Goal: Use online tool/utility: Utilize a website feature to perform a specific function

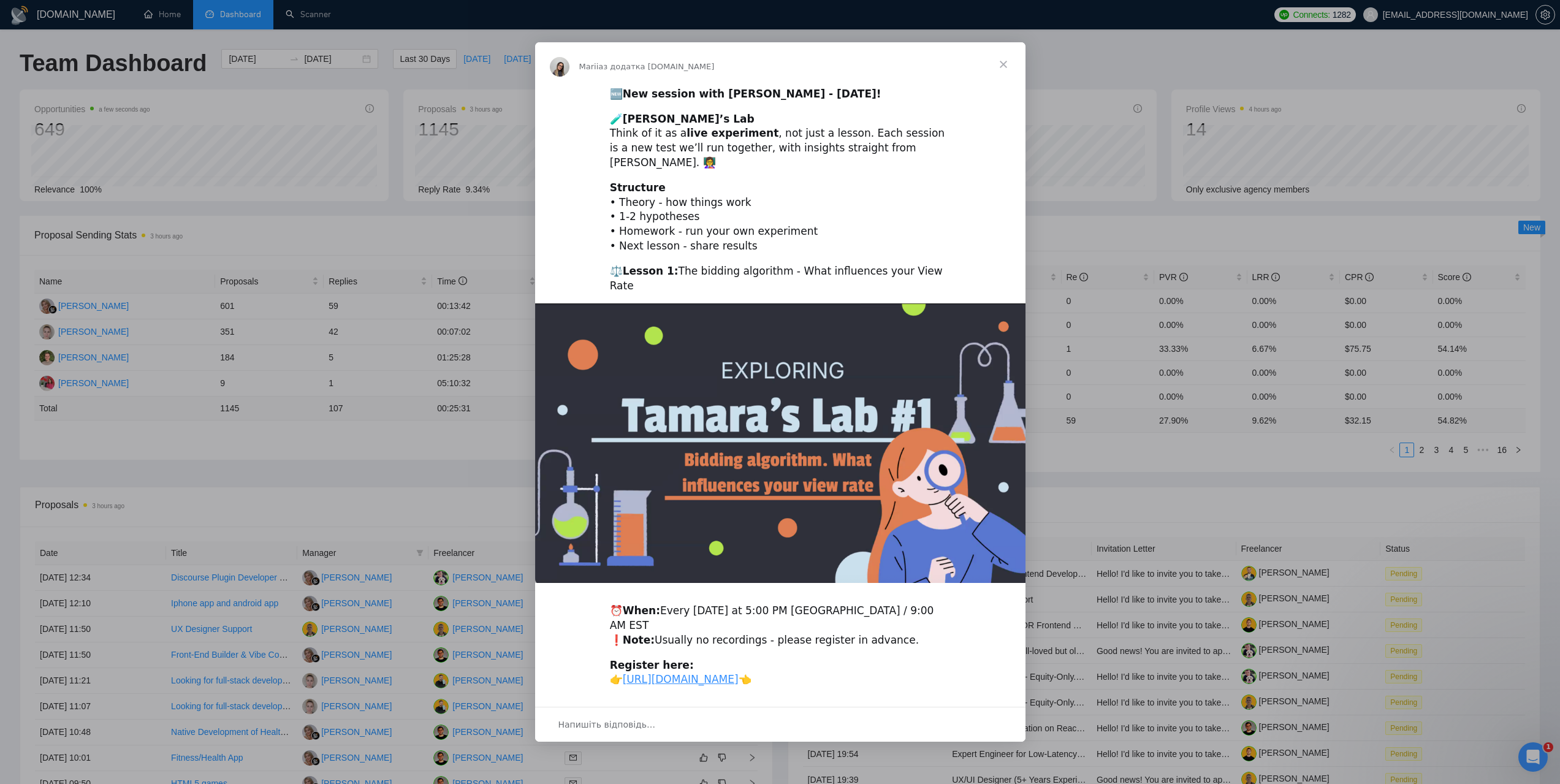
click at [1002, 74] on span "Закрити" at bounding box center [1004, 64] width 44 height 44
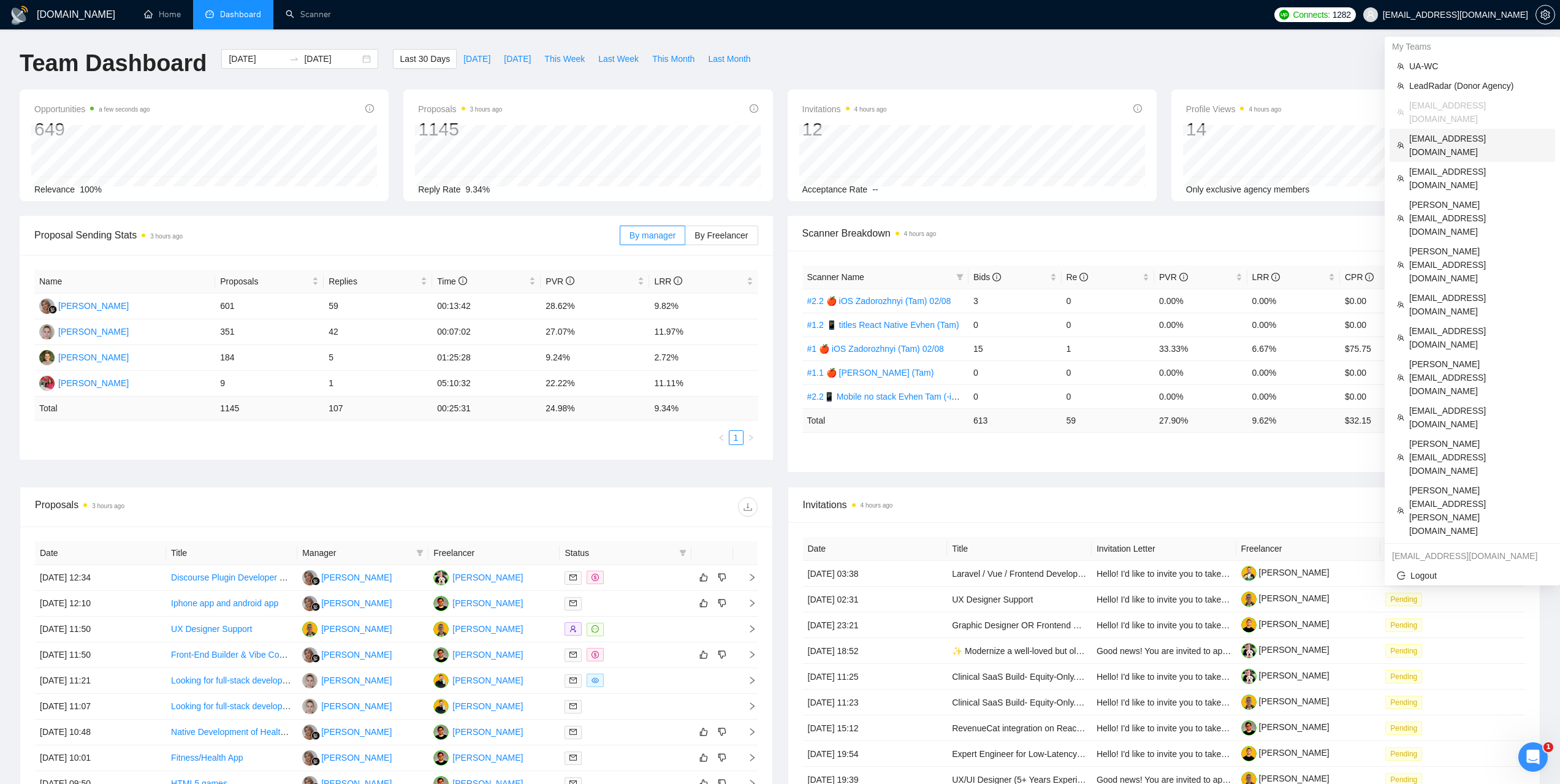
click at [1429, 131] on span "[EMAIL_ADDRESS][DOMAIN_NAME]" at bounding box center [1479, 144] width 139 height 27
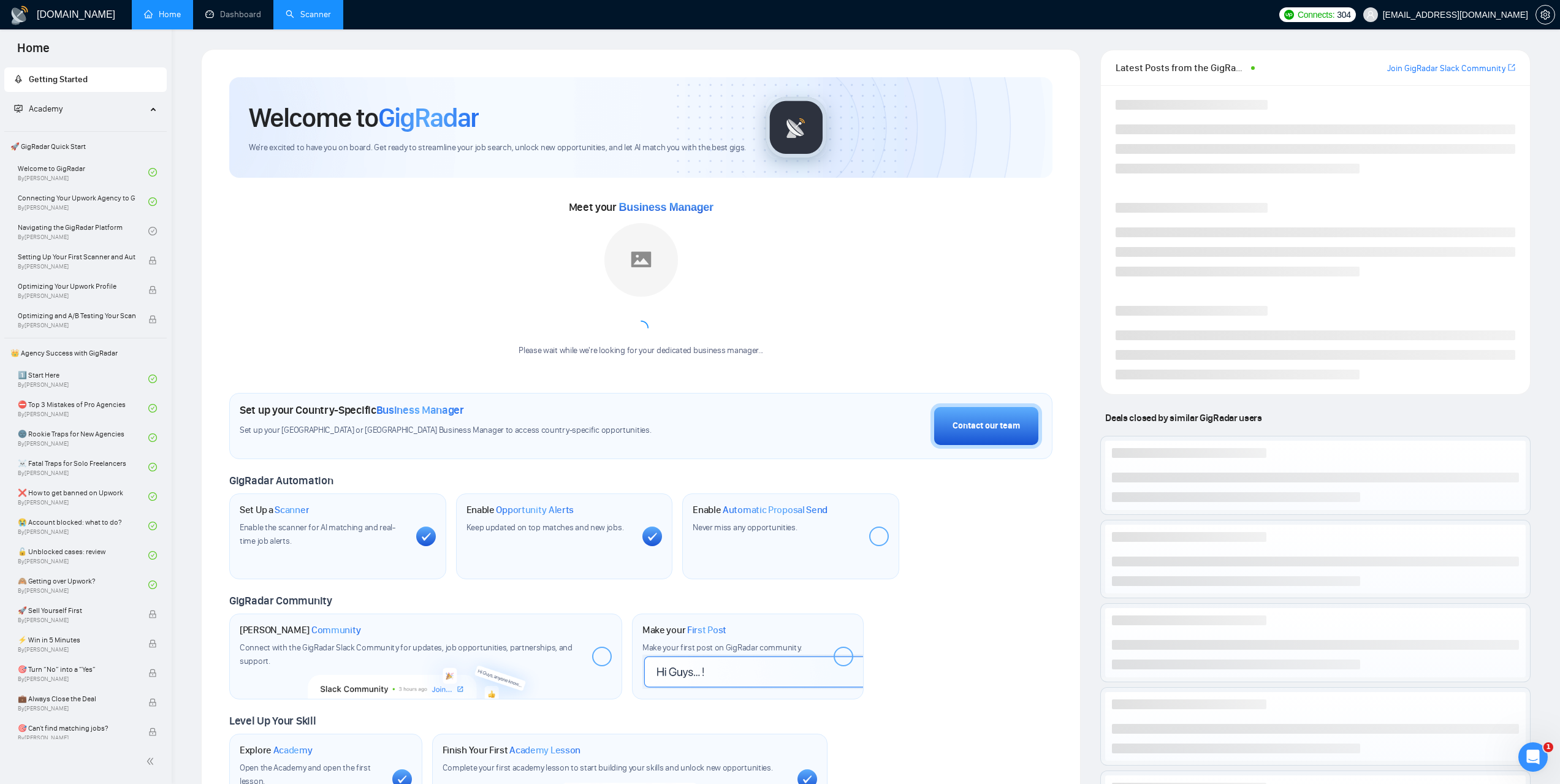
click at [322, 9] on link "Scanner" at bounding box center [309, 14] width 45 height 11
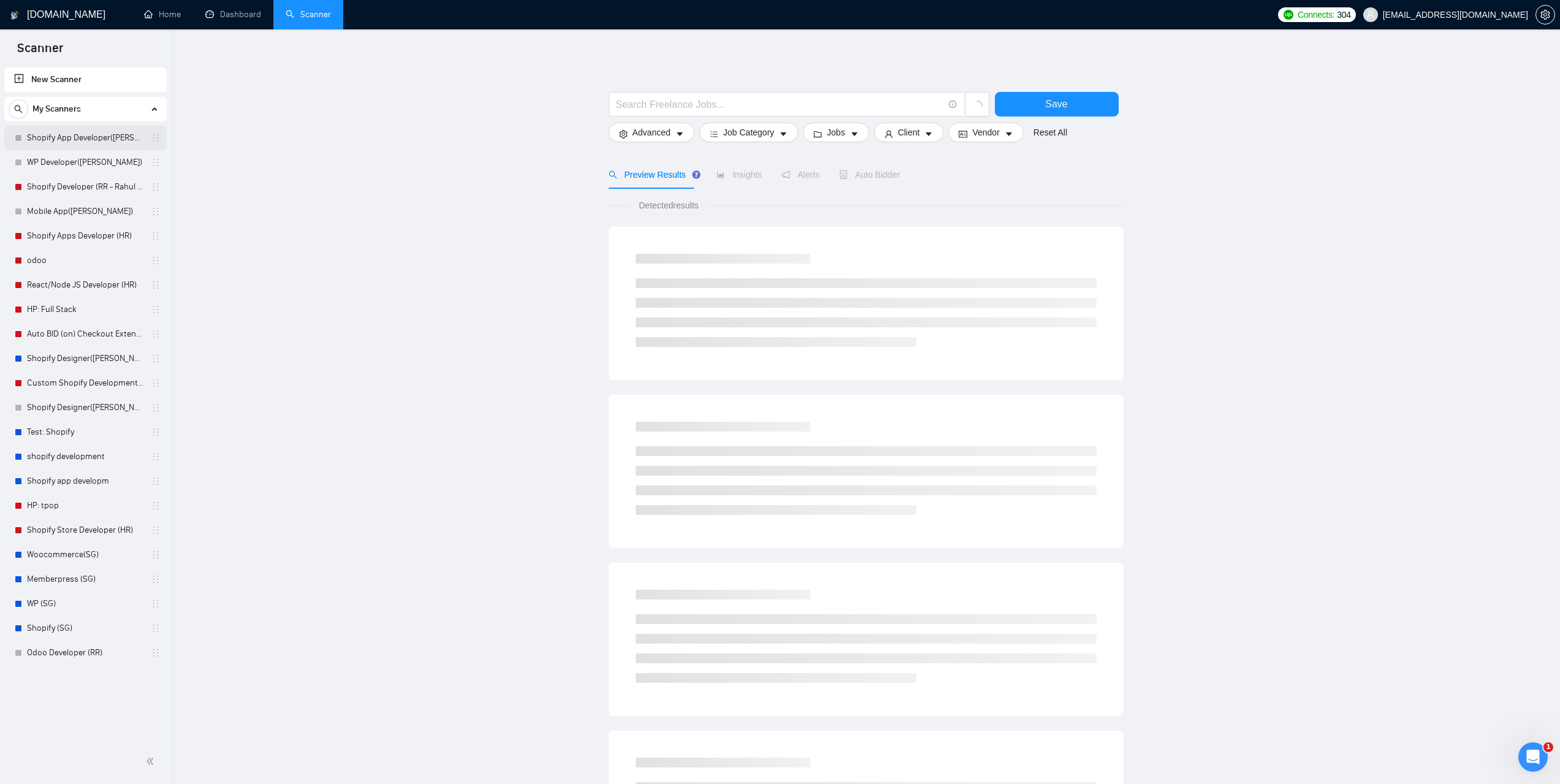
click at [73, 142] on link "Shopify App Developer([PERSON_NAME])" at bounding box center [84, 138] width 116 height 24
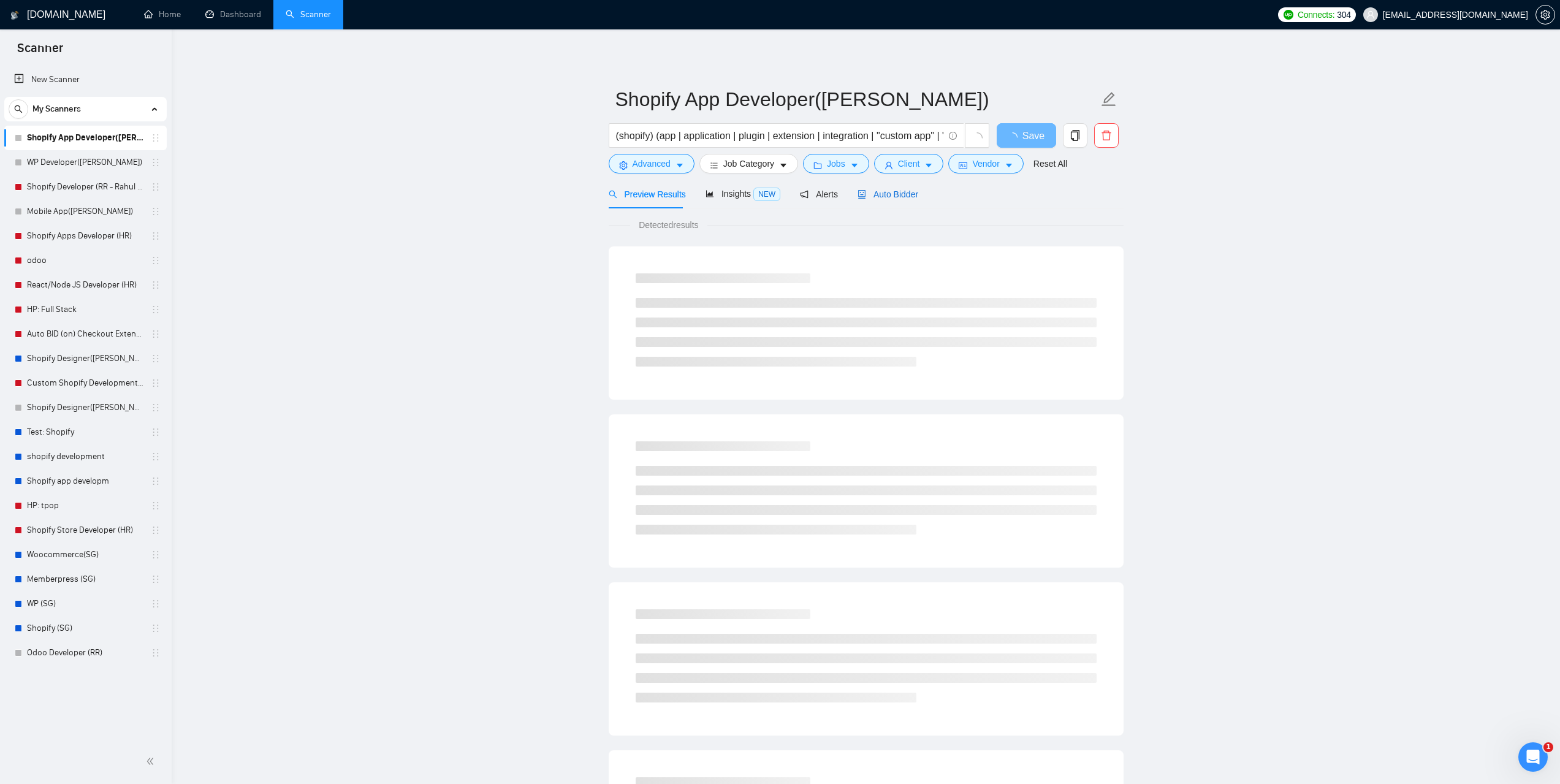
click at [888, 198] on span "Auto Bidder" at bounding box center [888, 194] width 61 height 10
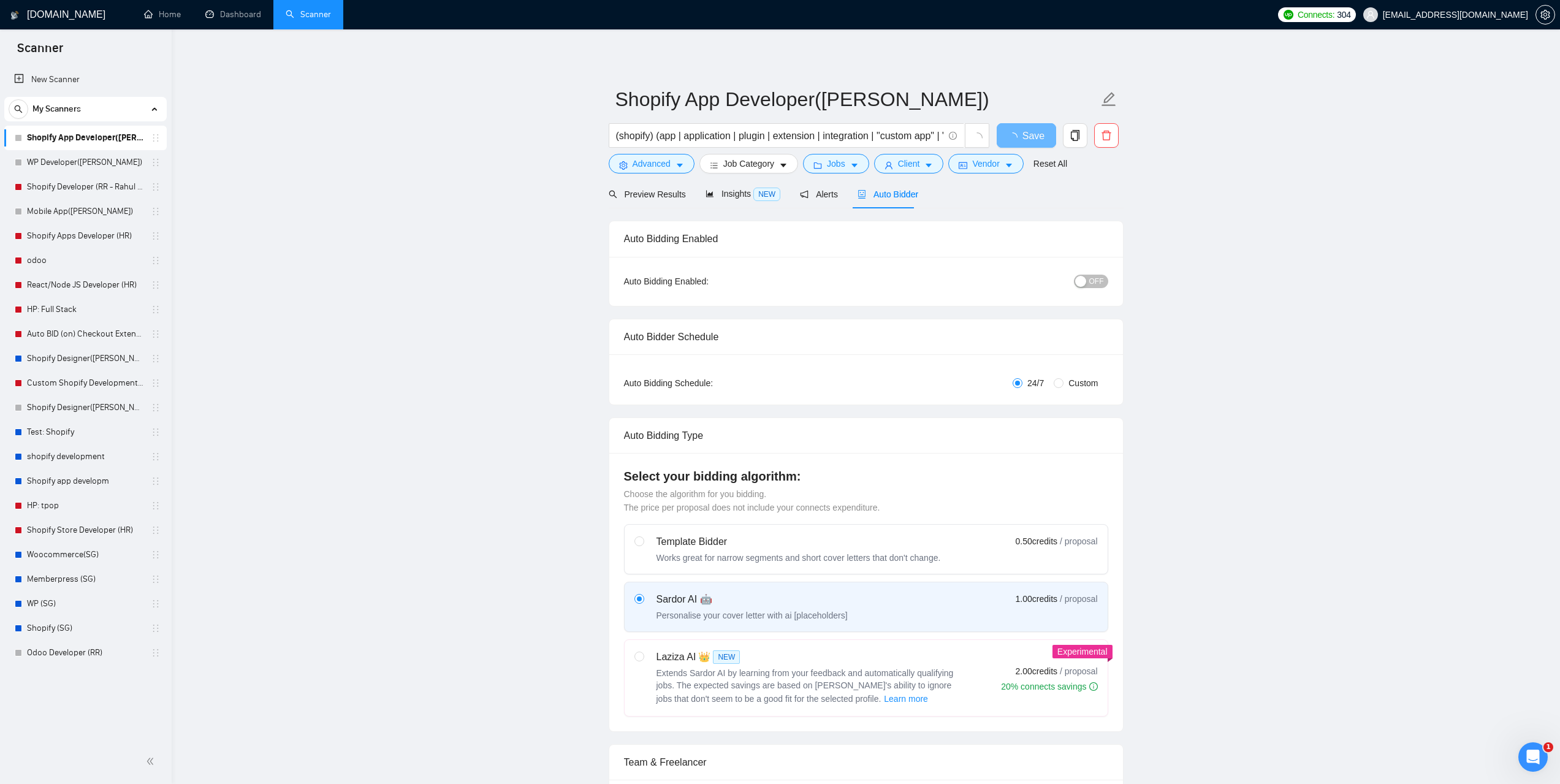
radio input "false"
radio input "true"
checkbox input "true"
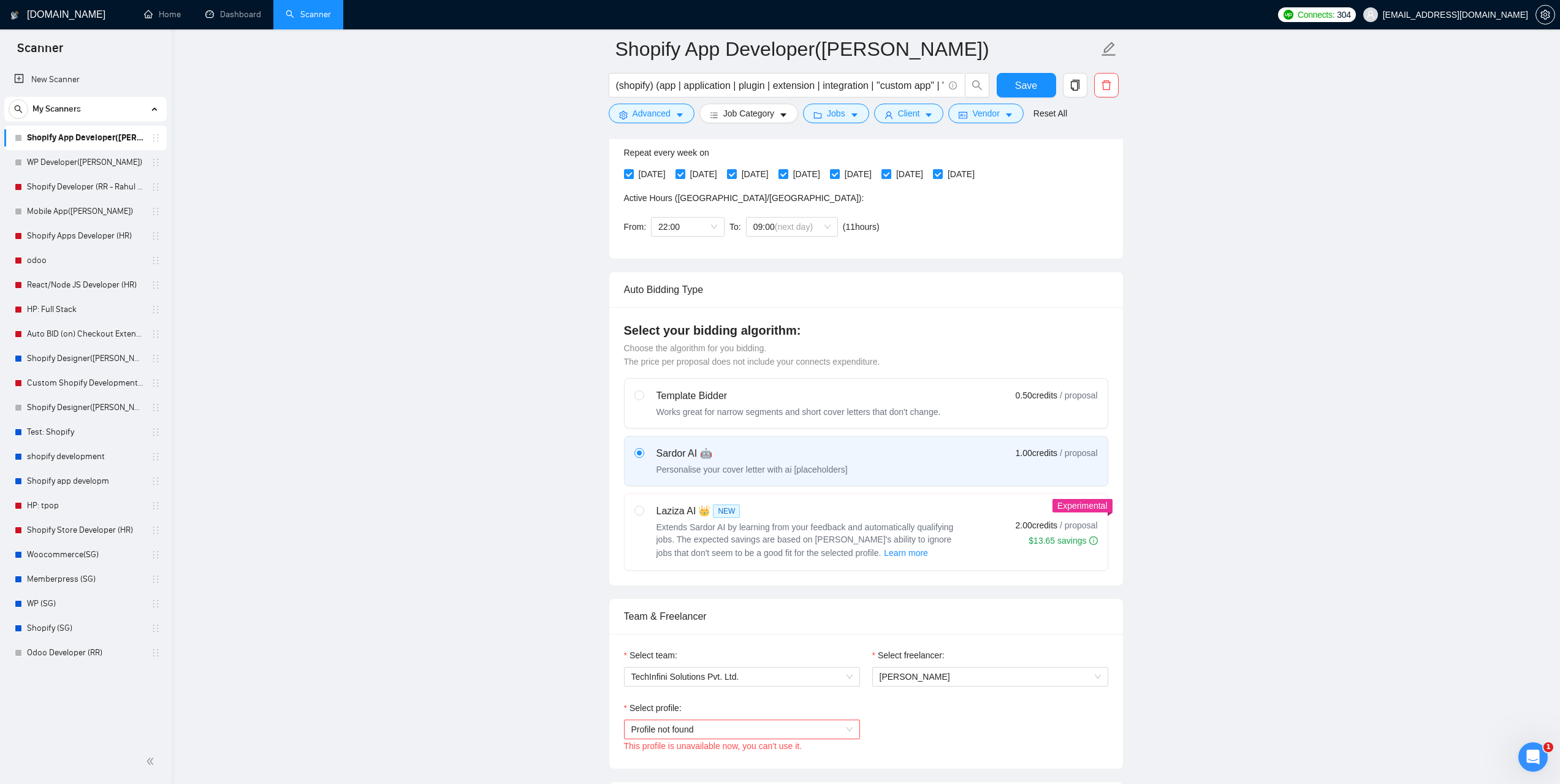
scroll to position [613, 0]
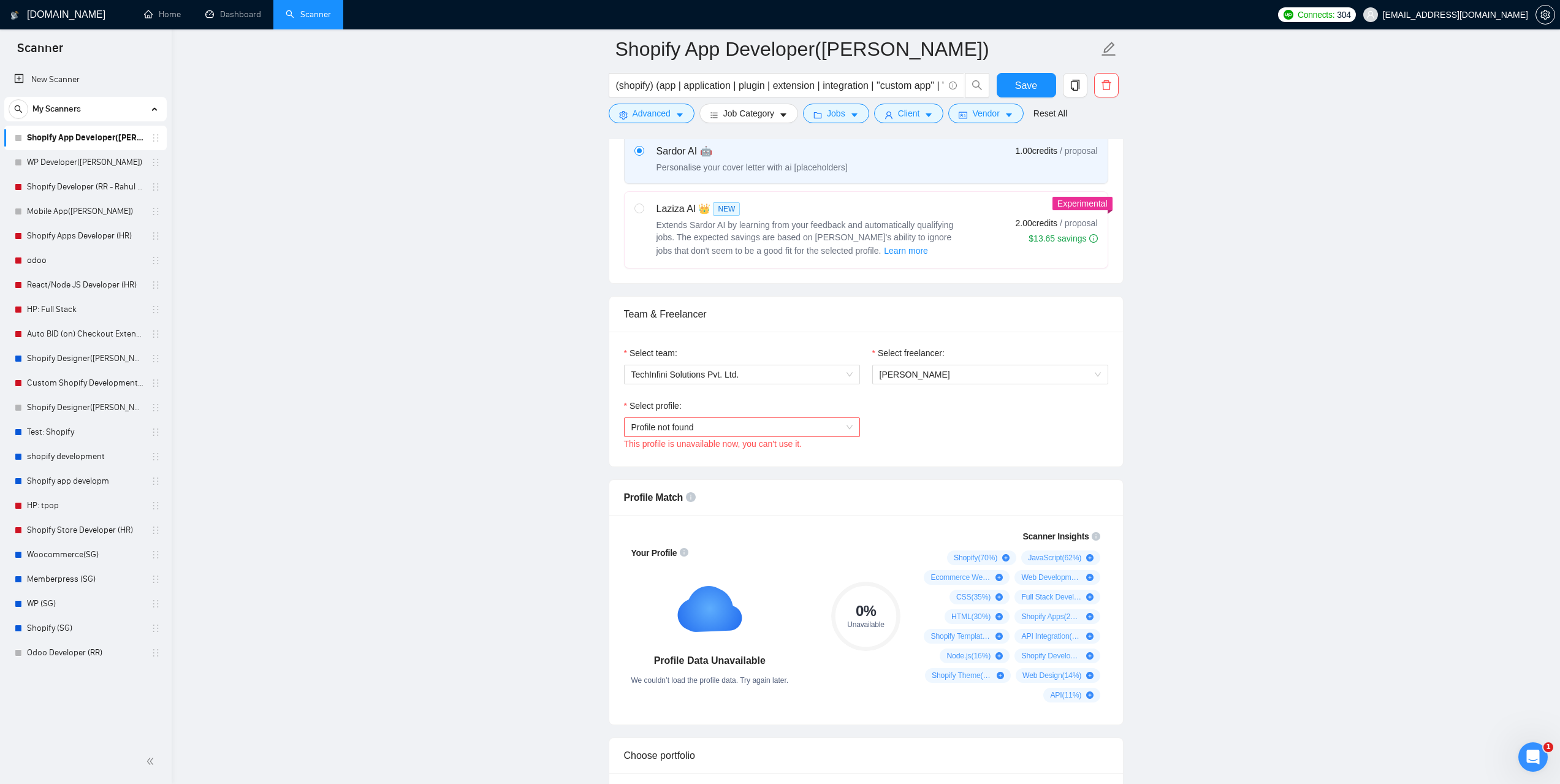
click at [817, 421] on span "Profile not found" at bounding box center [742, 427] width 222 height 19
click at [960, 439] on div "Select profile: Profile not found This profile is unavailable now, you can't us…" at bounding box center [866, 424] width 496 height 53
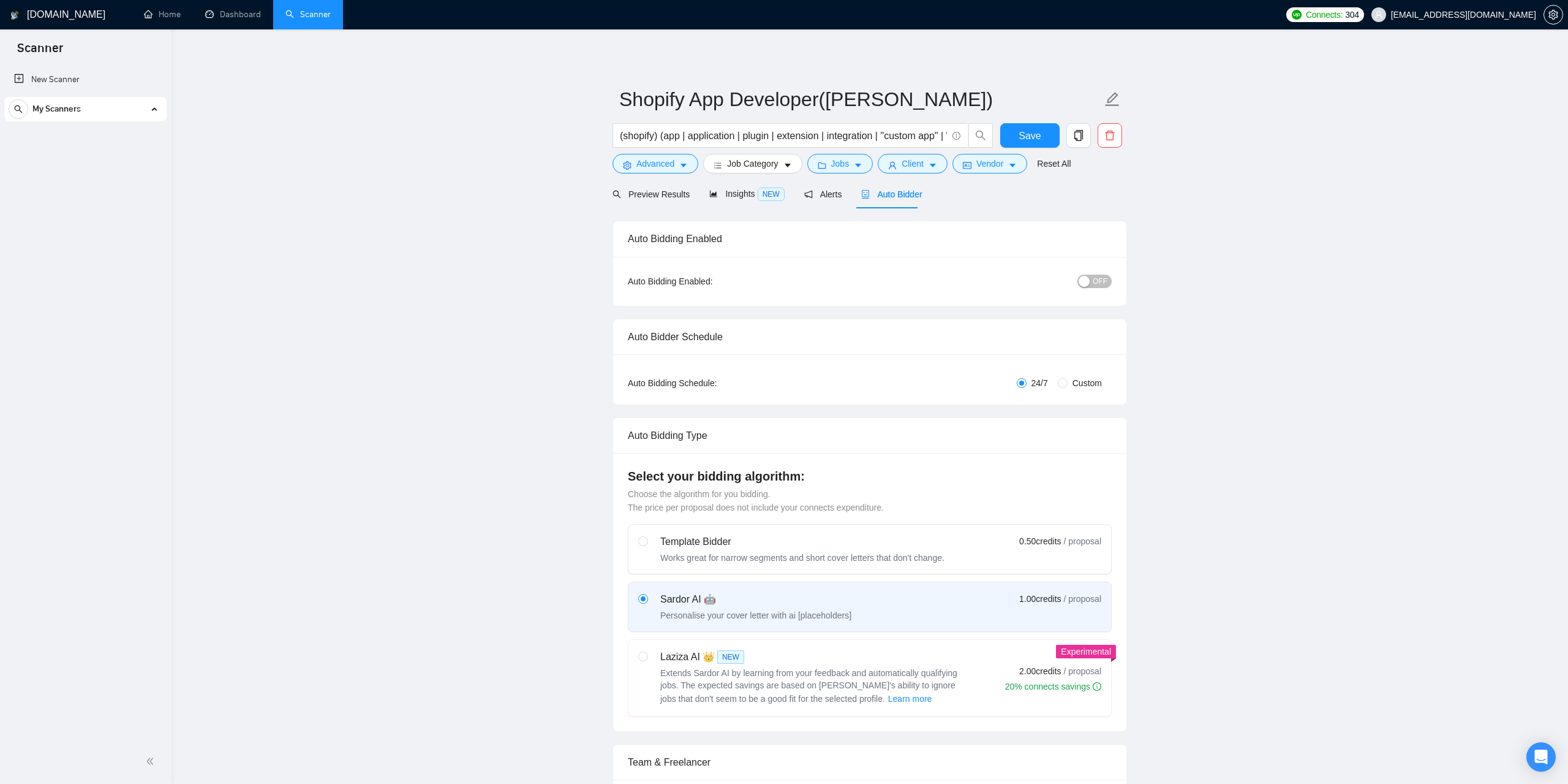
radio input "false"
radio input "true"
checkbox input "true"
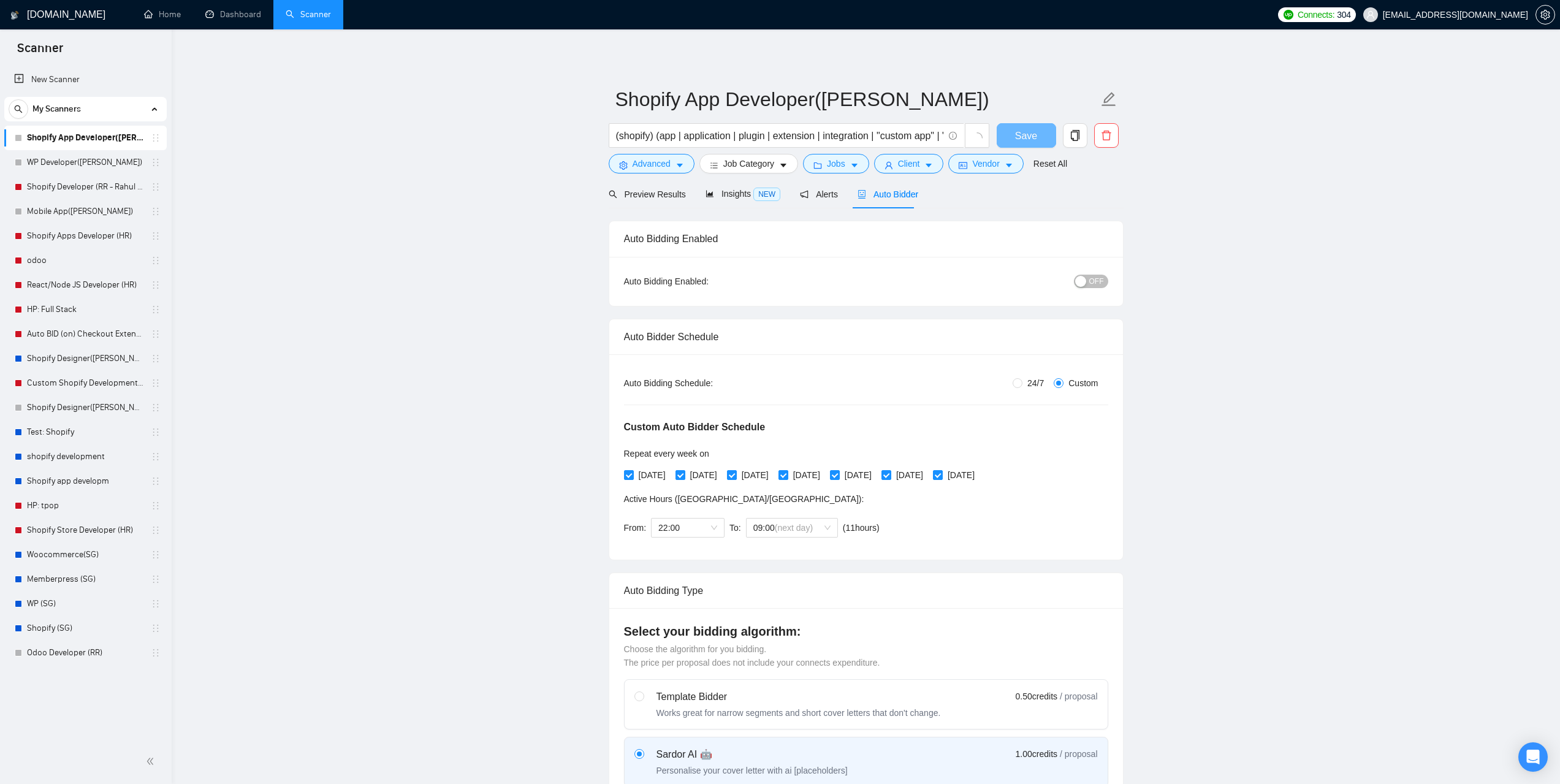
click at [883, 195] on span "Auto Bidder" at bounding box center [888, 194] width 61 height 10
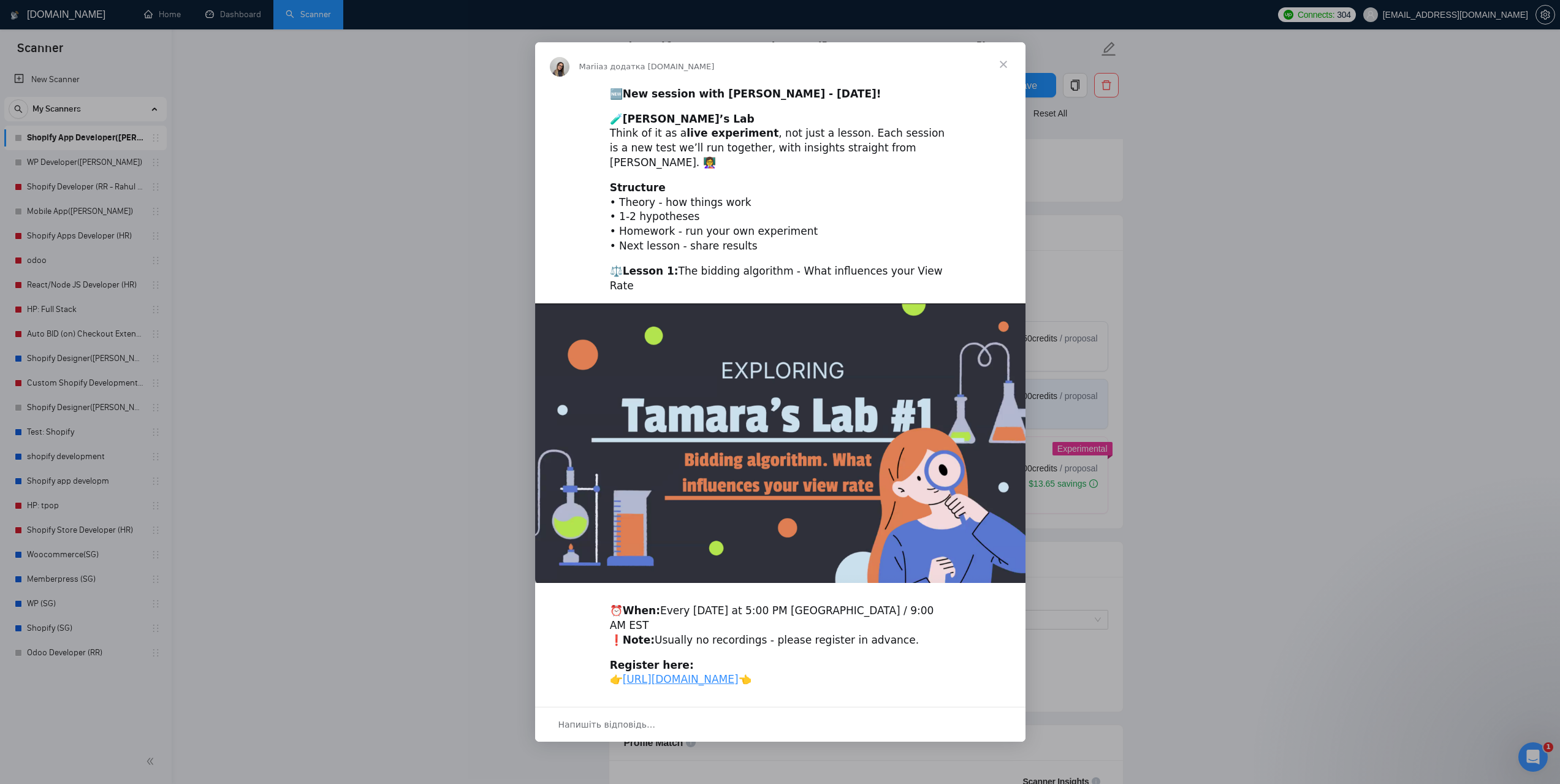
click at [1000, 71] on span "Закрити" at bounding box center [1004, 64] width 44 height 44
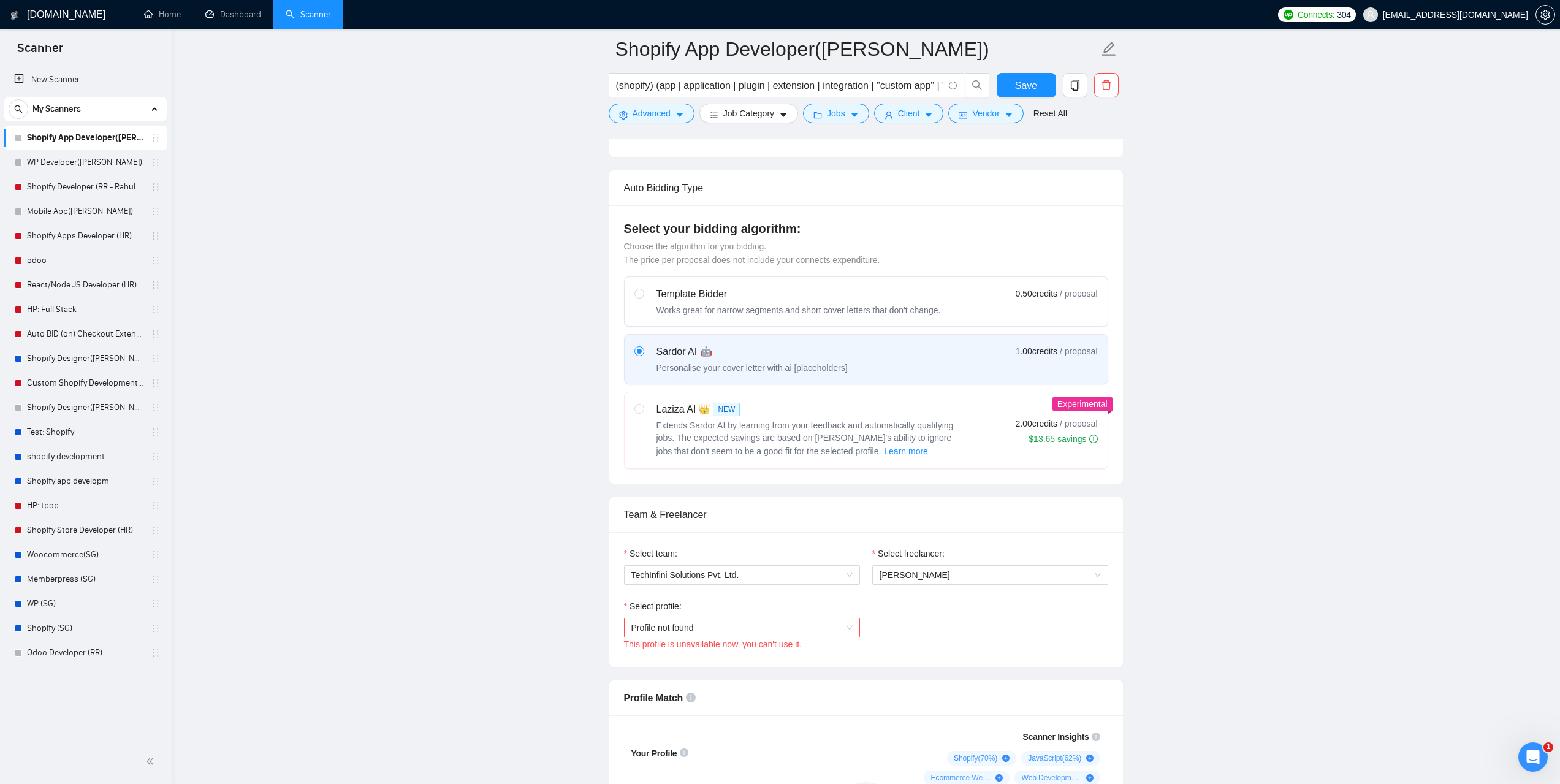
scroll to position [551, 0]
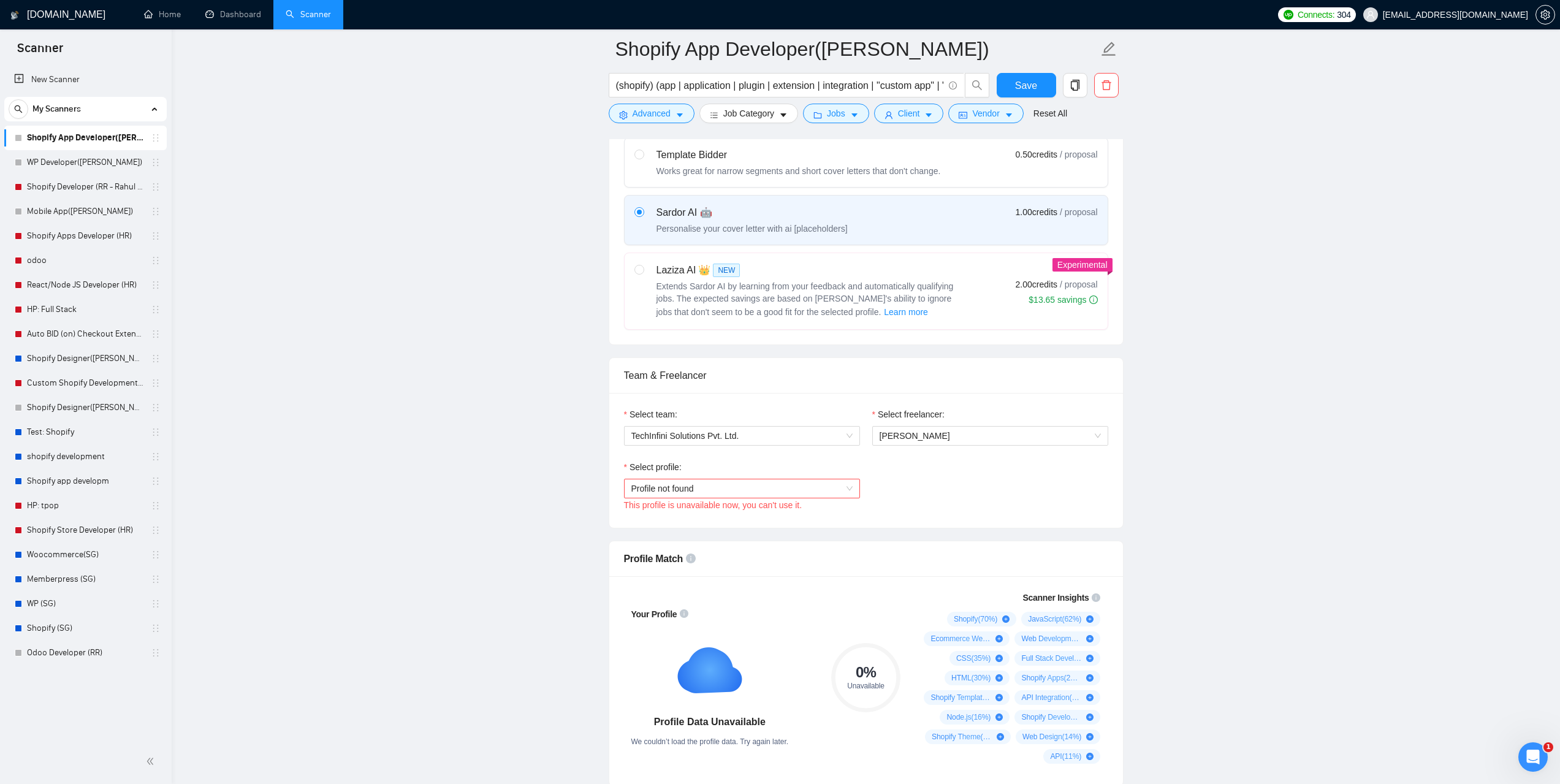
click at [815, 486] on span "Profile not found" at bounding box center [742, 488] width 222 height 19
drag, startPoint x: 672, startPoint y: 512, endPoint x: 739, endPoint y: 523, distance: 67.9
click at [672, 512] on div "General profile" at bounding box center [741, 511] width 222 height 14
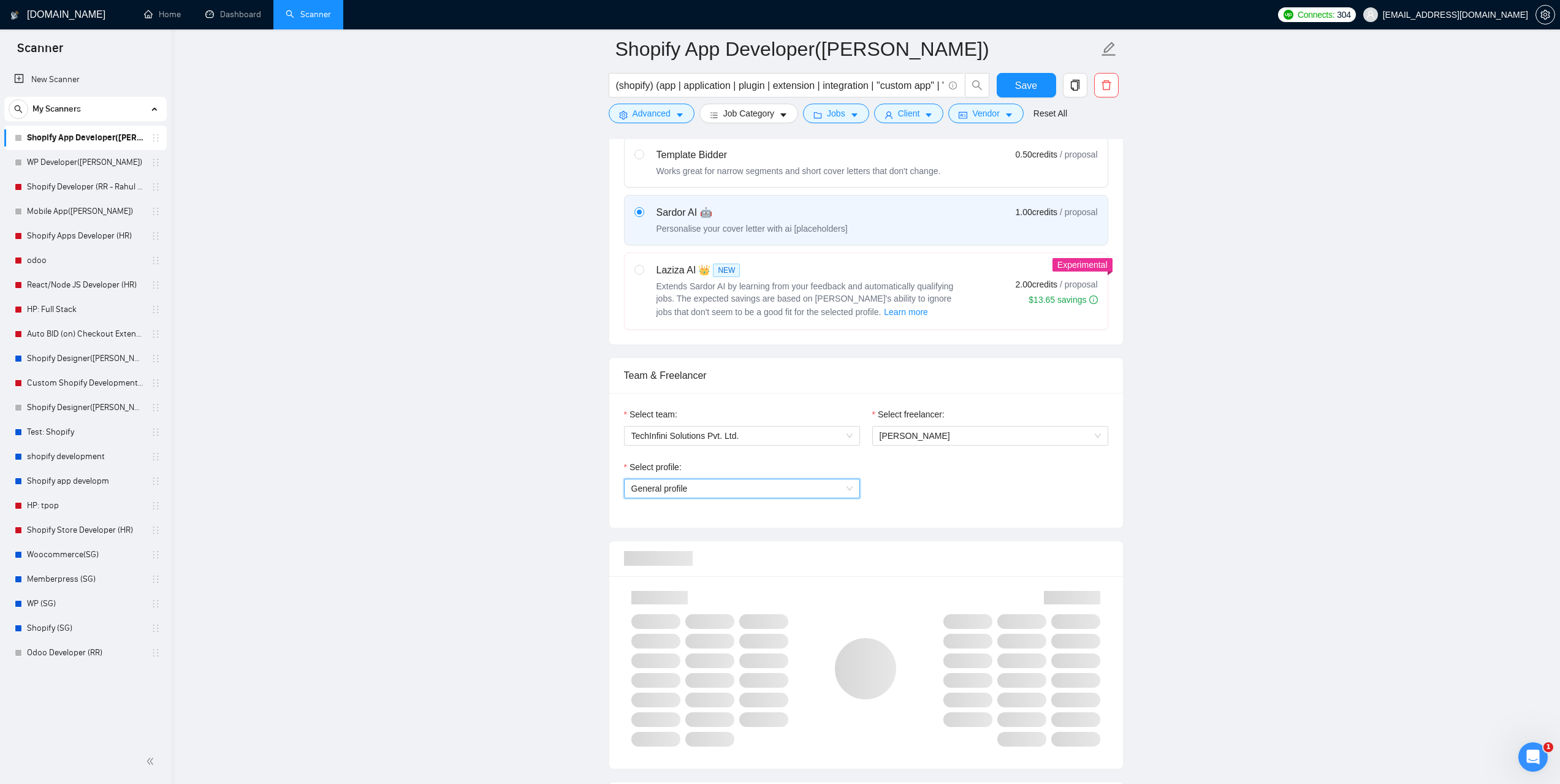
click at [961, 502] on div "Select profile: General profile General profile" at bounding box center [866, 486] width 496 height 53
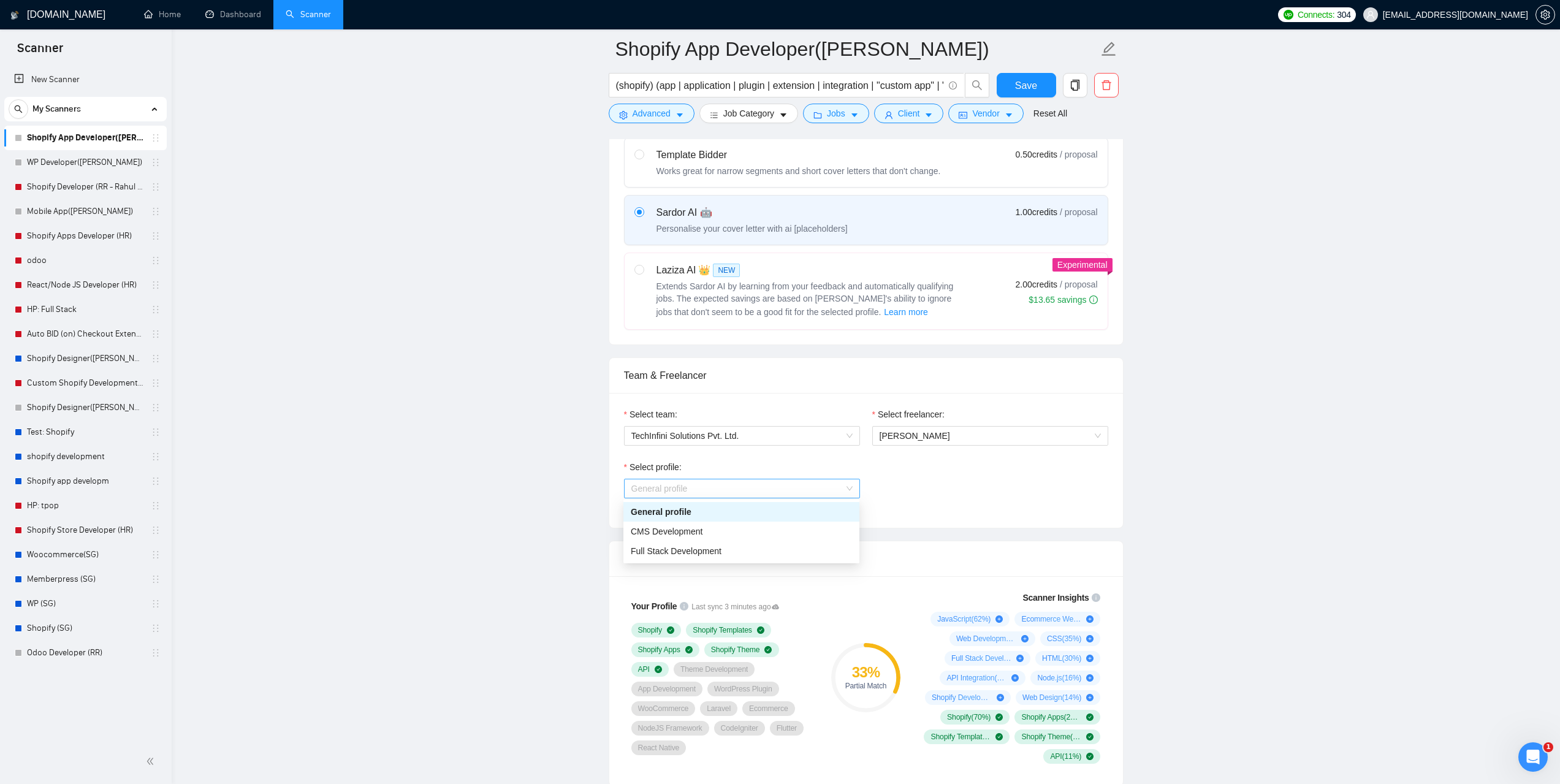
click at [832, 486] on span "General profile" at bounding box center [742, 488] width 222 height 19
click at [847, 493] on span "General profile" at bounding box center [742, 488] width 222 height 19
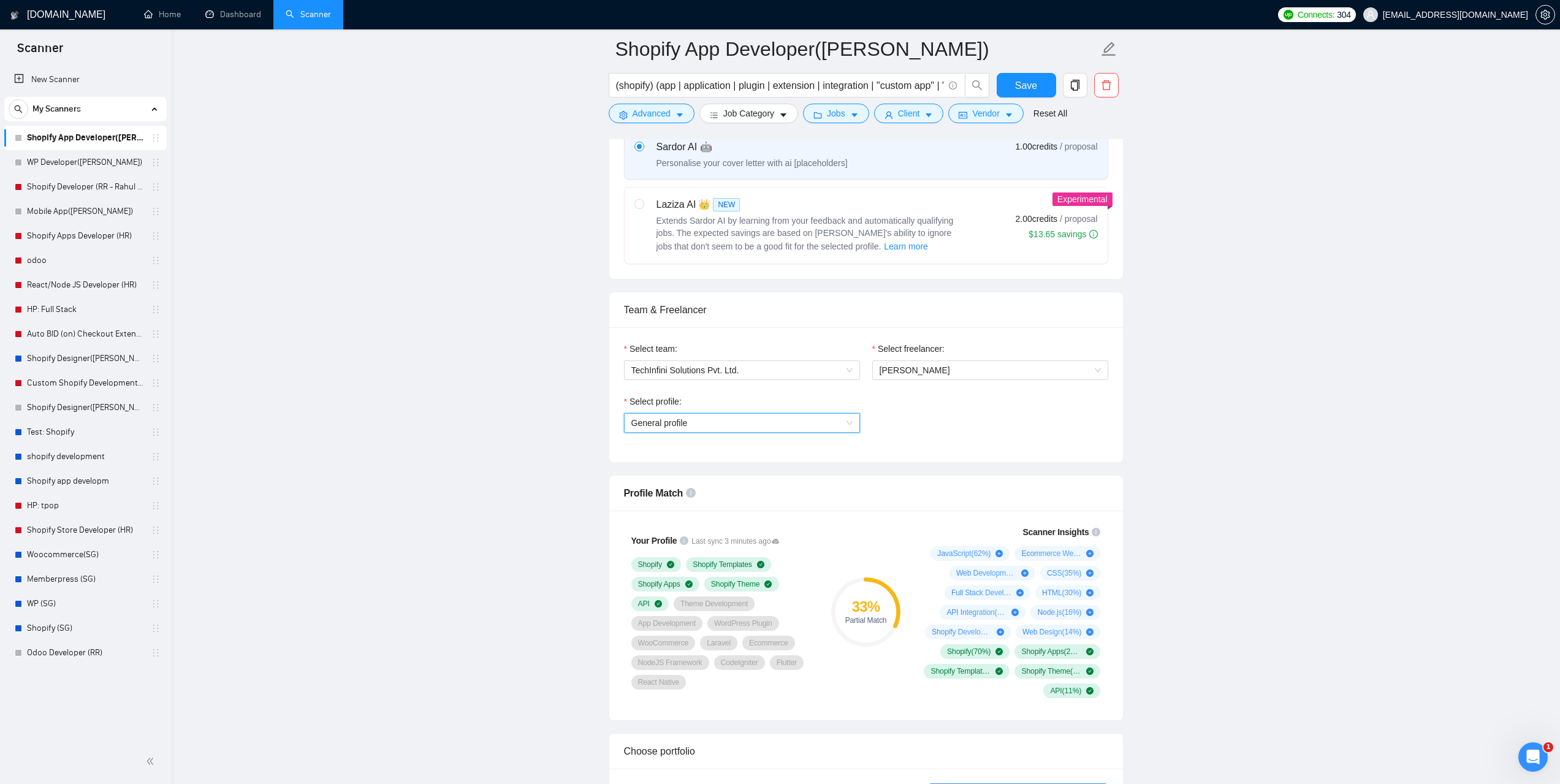
scroll to position [613, 0]
click at [848, 431] on span "General profile" at bounding box center [742, 427] width 222 height 19
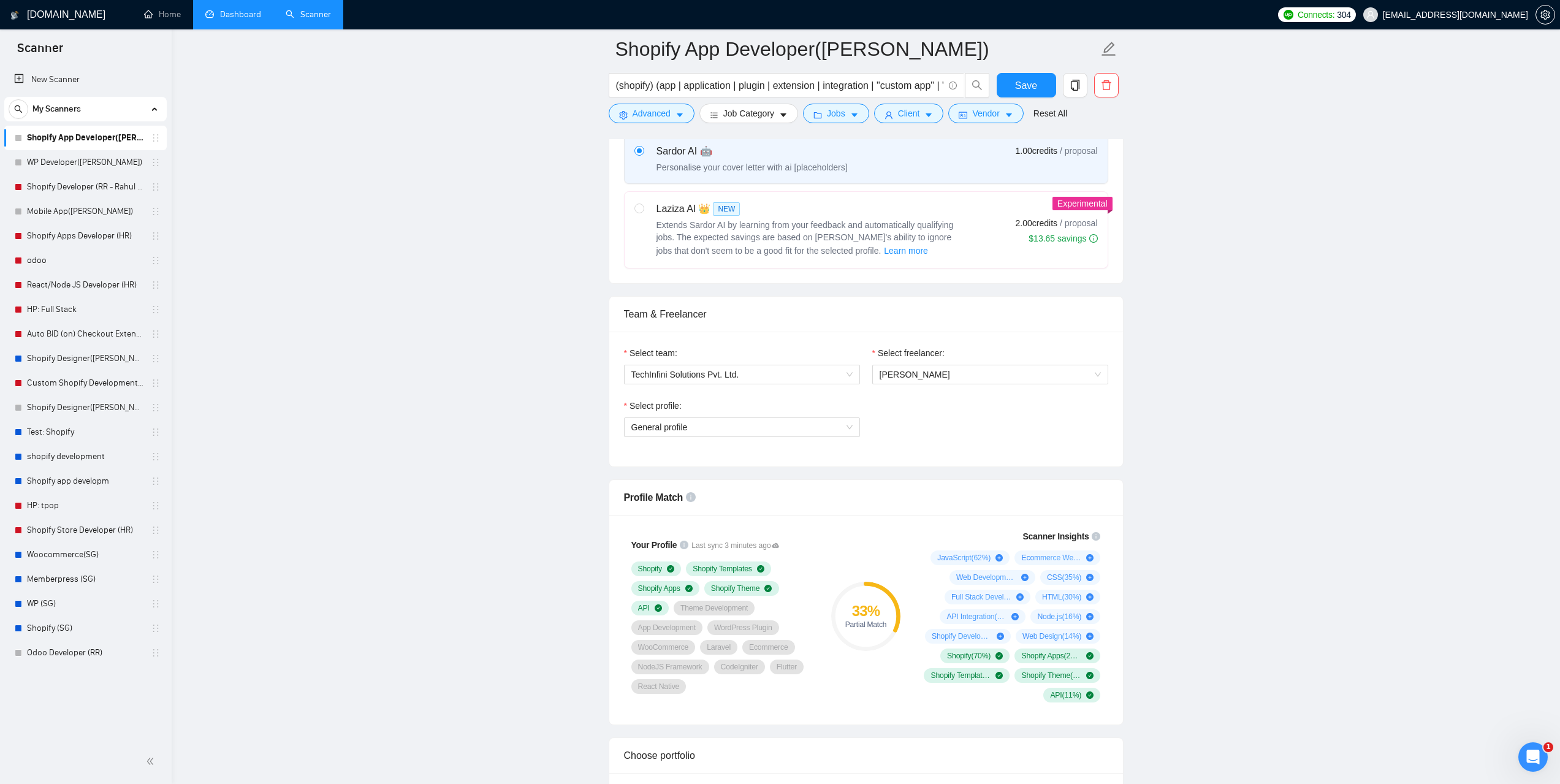
click at [243, 9] on link "Dashboard" at bounding box center [233, 14] width 56 height 11
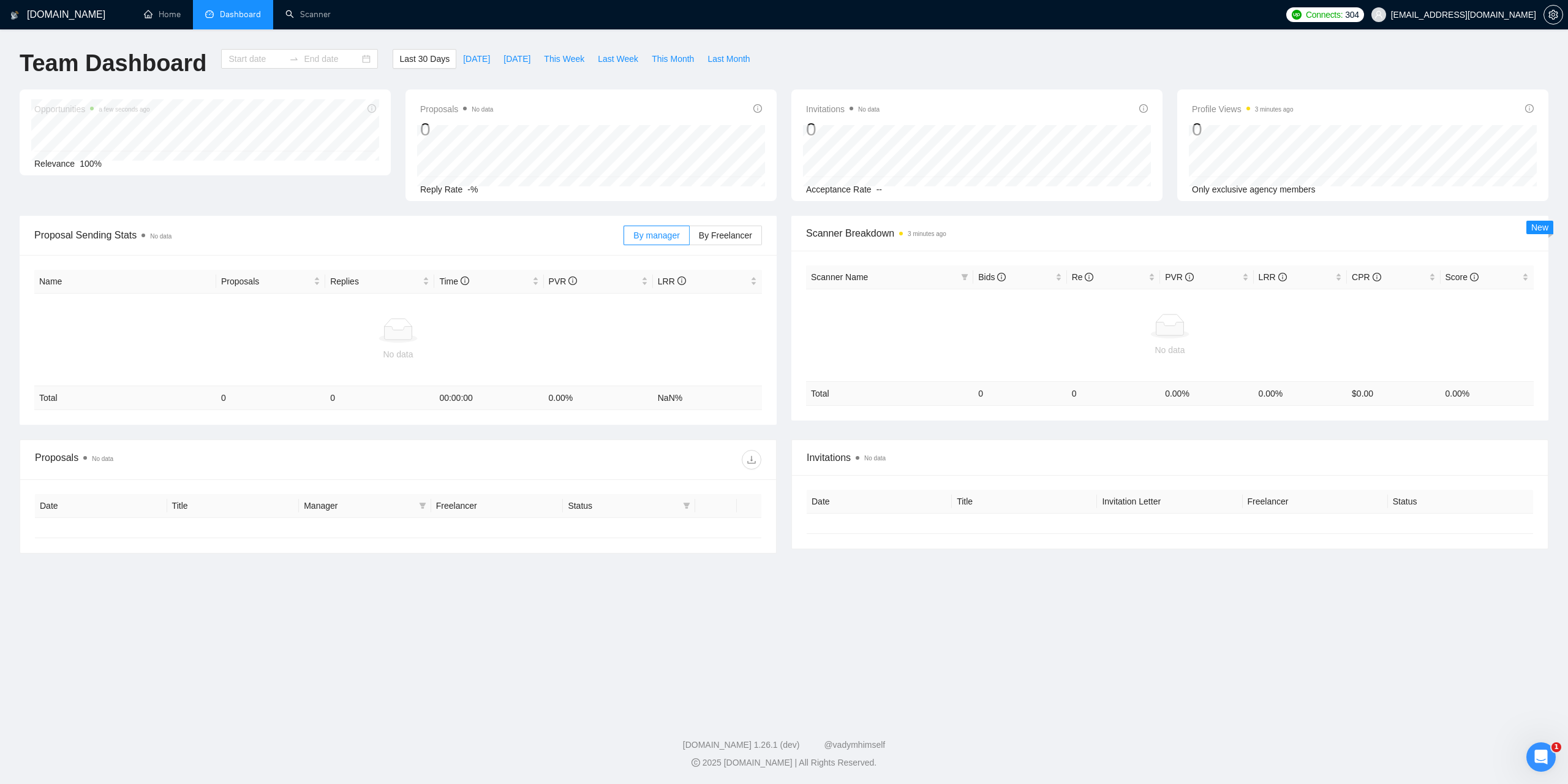
type input "[DATE]"
